Goal: Task Accomplishment & Management: Use online tool/utility

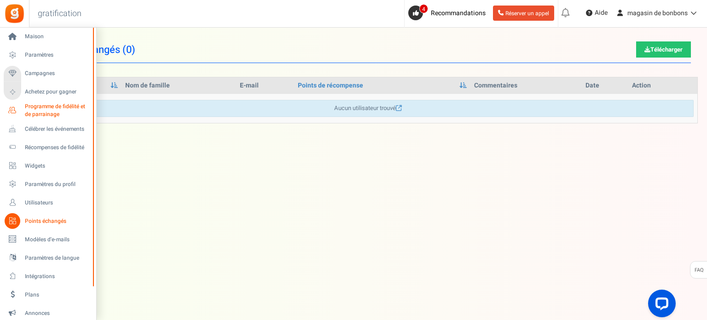
click at [26, 114] on font "Programme de fidélité et de parrainage" at bounding box center [55, 110] width 60 height 16
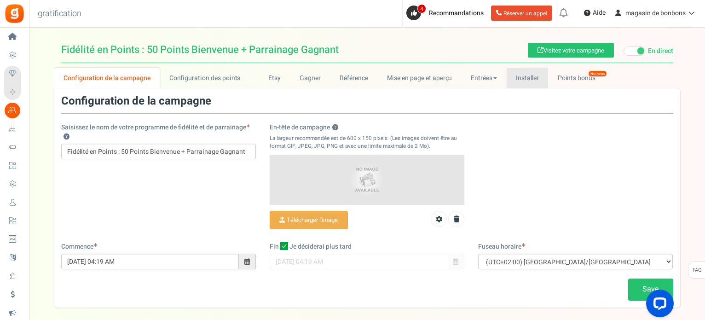
click at [516, 78] on font "Installer" at bounding box center [527, 78] width 23 height 10
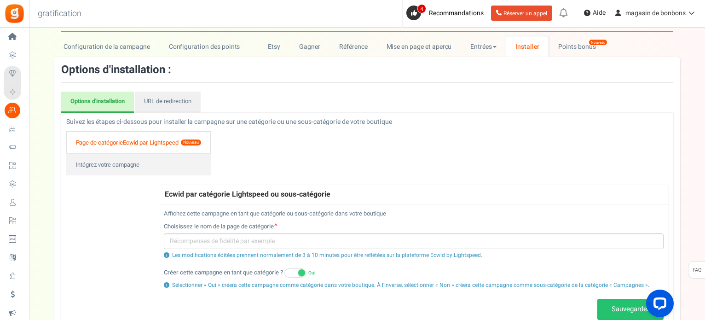
scroll to position [46, 0]
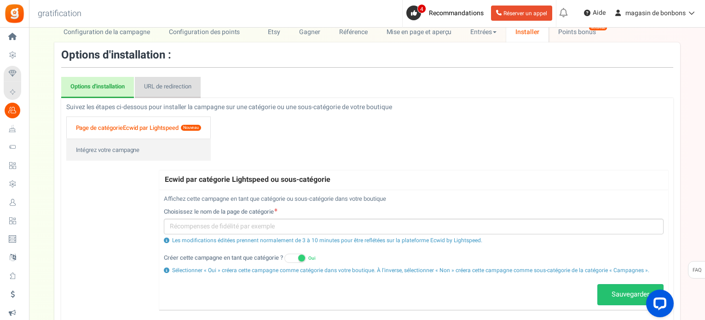
click at [167, 92] on link "URL de redirection" at bounding box center [168, 87] width 66 height 21
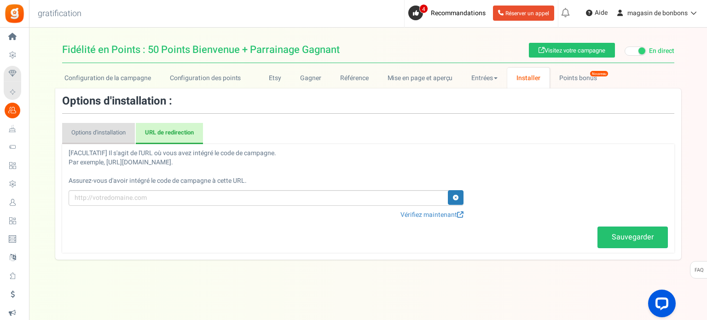
click at [116, 139] on link "Options d'installation" at bounding box center [98, 133] width 73 height 21
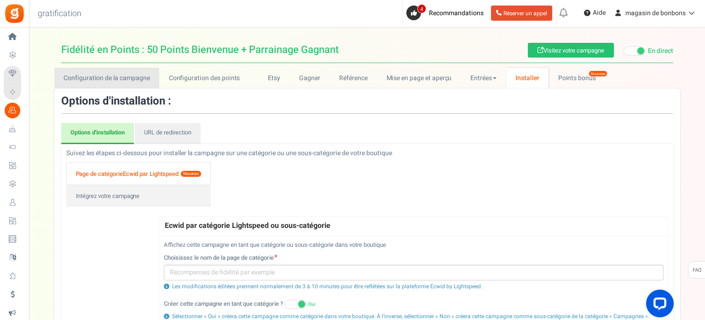
click at [122, 81] on font "Configuration de la campagne" at bounding box center [107, 78] width 87 height 10
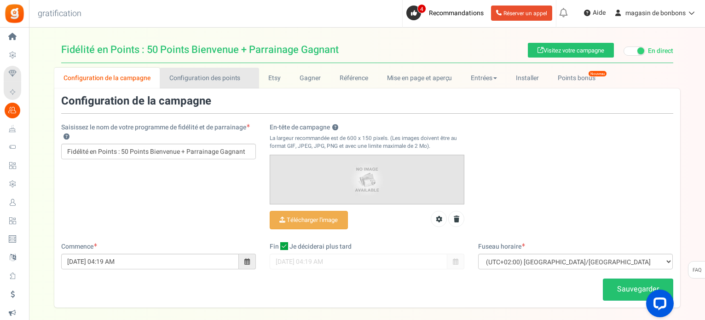
click at [192, 76] on font "Configuration des points" at bounding box center [204, 78] width 71 height 10
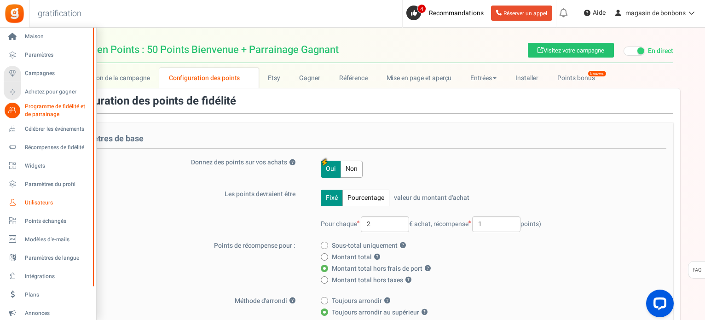
click at [30, 199] on font "Utilisateurs" at bounding box center [39, 202] width 28 height 8
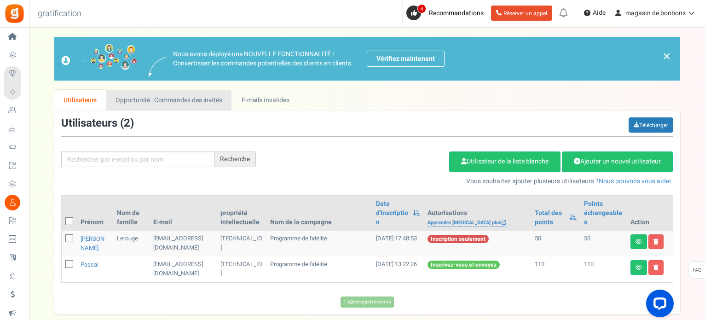
click at [159, 104] on link "Opportunité : Commandes des invités" at bounding box center [168, 100] width 125 height 21
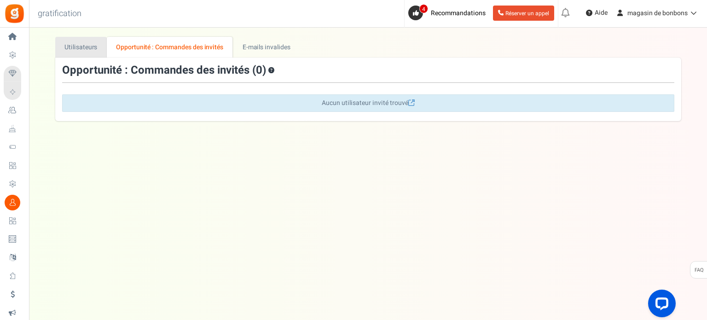
click at [84, 49] on font "Utilisateurs" at bounding box center [80, 47] width 33 height 10
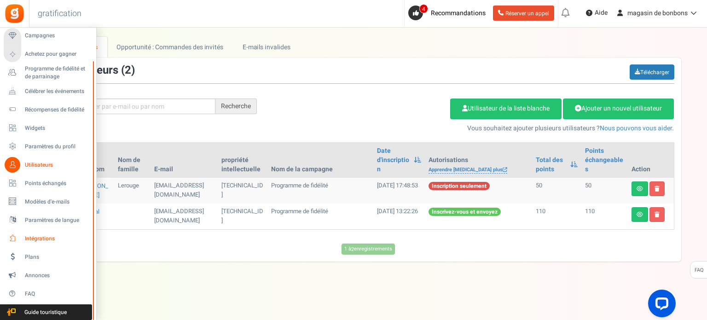
click at [37, 234] on font "Intégrations" at bounding box center [40, 238] width 30 height 8
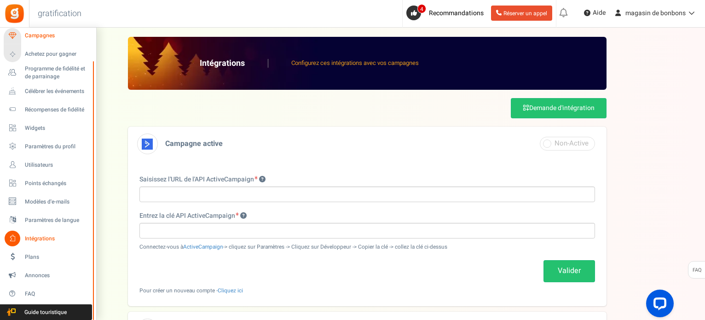
click at [35, 39] on font "Campagnes" at bounding box center [40, 35] width 30 height 8
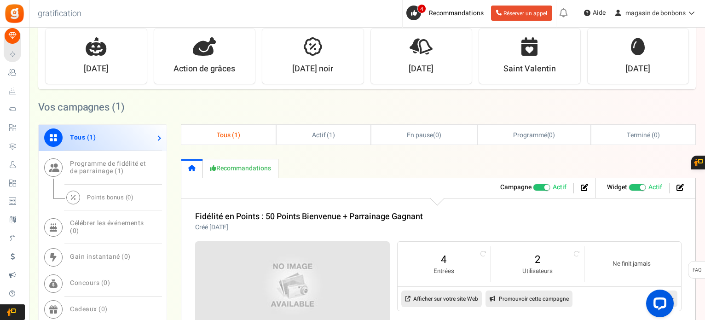
scroll to position [460, 0]
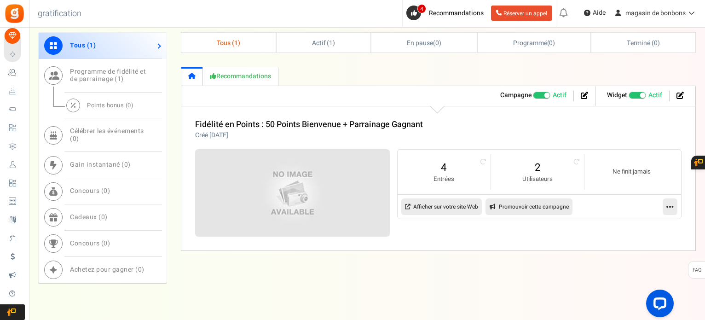
click at [512, 205] on font "Promouvoir cette campagne" at bounding box center [534, 207] width 70 height 8
type input "[URL][DOMAIN_NAME]"
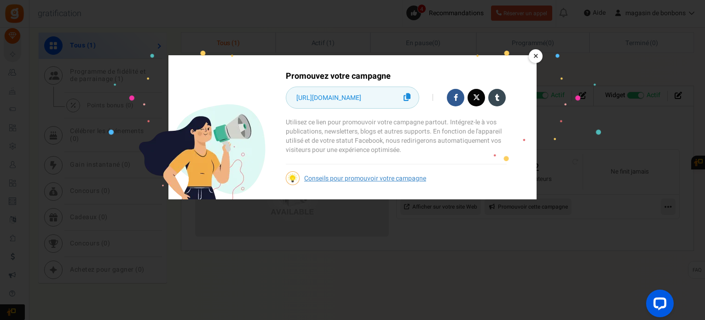
click at [406, 96] on icon at bounding box center [407, 97] width 7 height 8
